Goal: Communication & Community: Answer question/provide support

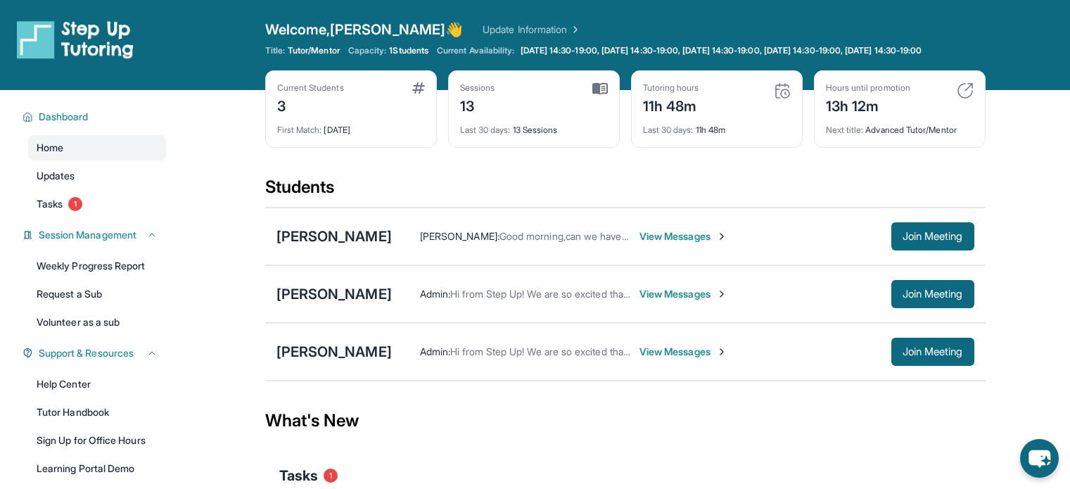
scroll to position [7, 0]
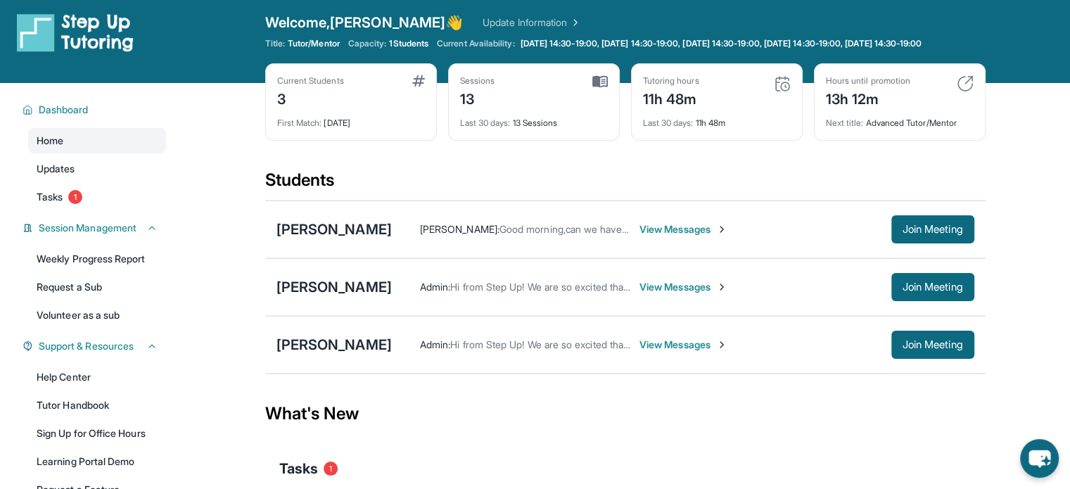
click at [712, 236] on span "View Messages" at bounding box center [683, 229] width 88 height 14
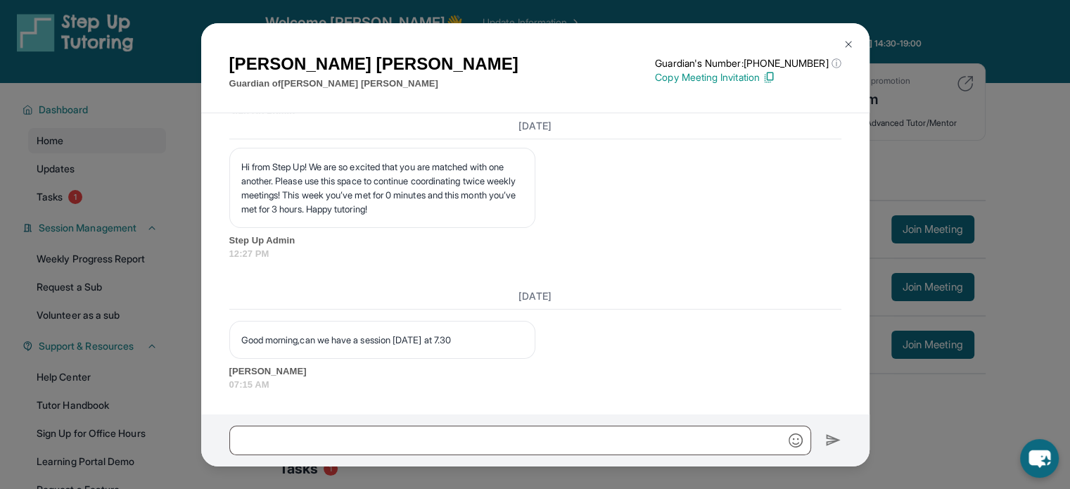
scroll to position [5966, 0]
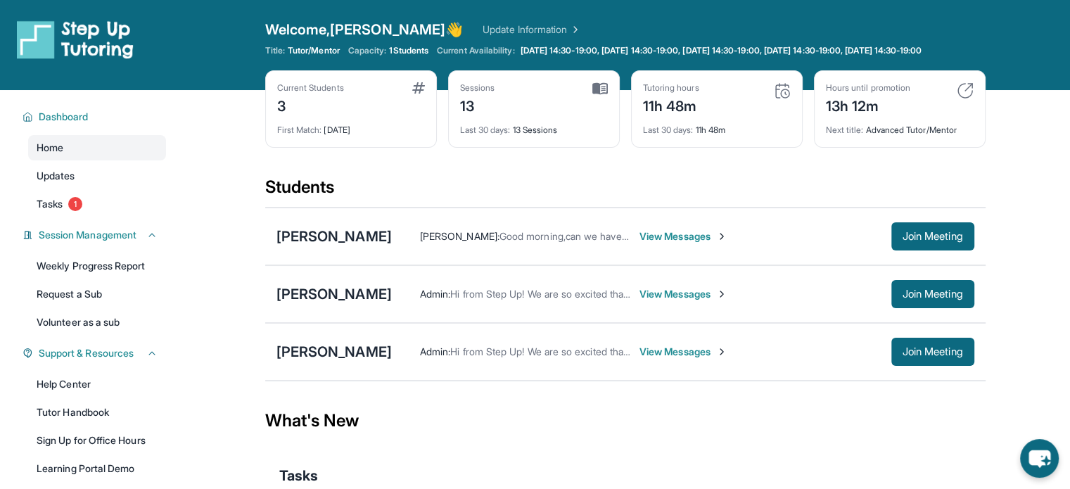
click at [678, 243] on span "View Messages" at bounding box center [683, 236] width 88 height 14
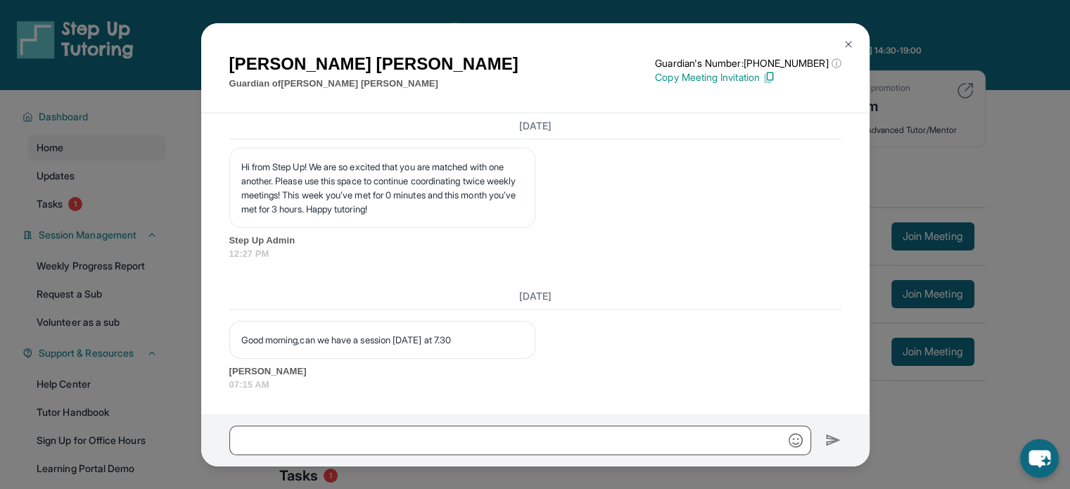
scroll to position [5966, 0]
click at [628, 448] on input "text" at bounding box center [520, 441] width 582 height 30
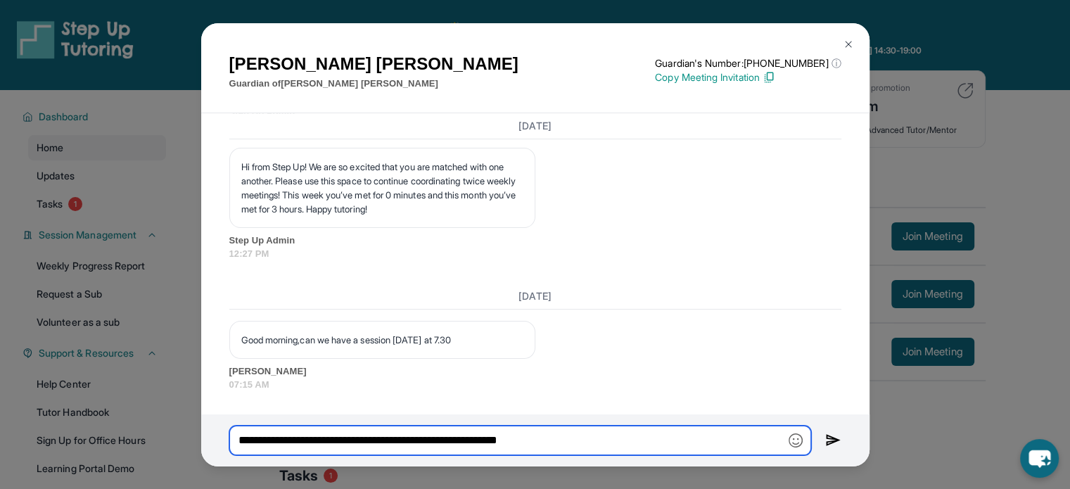
type input "**********"
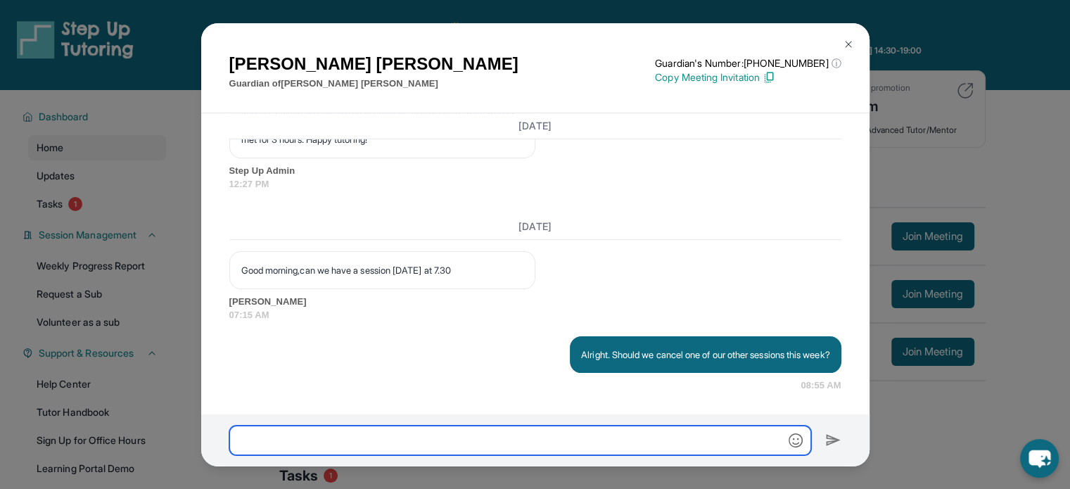
scroll to position [6036, 0]
click at [1008, 199] on div "[PERSON_NAME] Guardian of [PERSON_NAME] Guardian's Number: [PHONE_NUMBER] ⓘ Thi…" at bounding box center [535, 244] width 1070 height 489
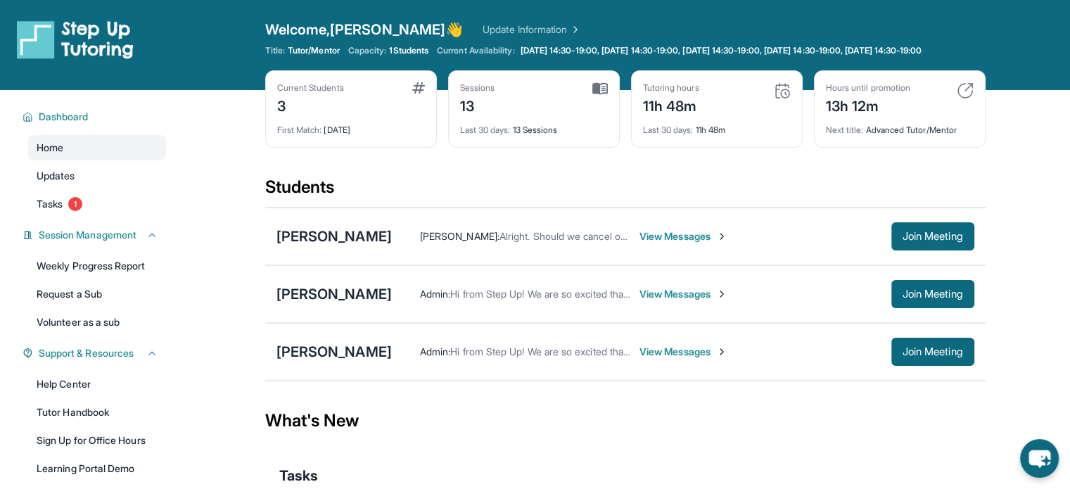
click at [715, 243] on span "View Messages" at bounding box center [683, 236] width 88 height 14
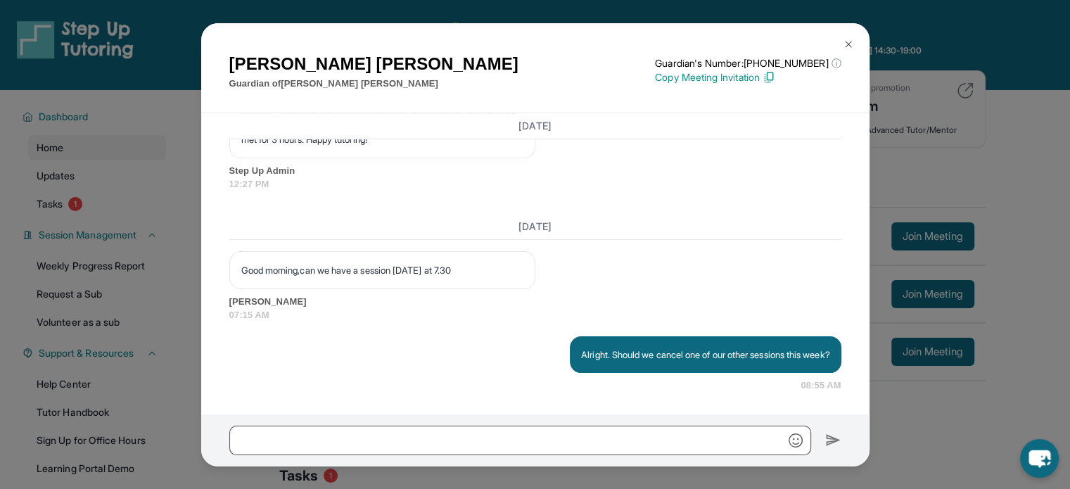
scroll to position [6036, 0]
click at [1018, 143] on div "[PERSON_NAME] Guardian of [PERSON_NAME] Guardian's Number: [PHONE_NUMBER] ⓘ Thi…" at bounding box center [535, 244] width 1070 height 489
